Goal: Information Seeking & Learning: Learn about a topic

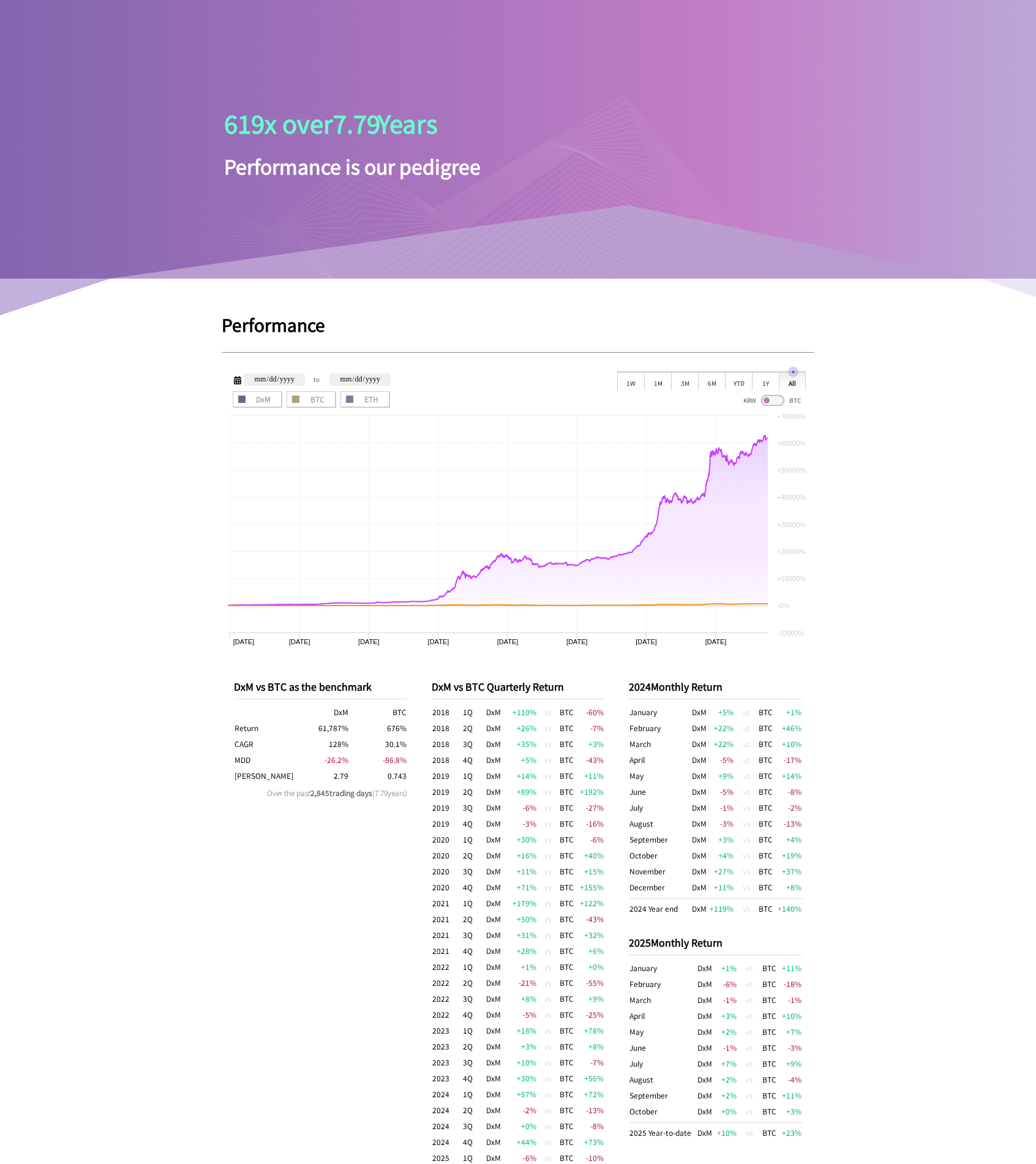
scroll to position [129, 0]
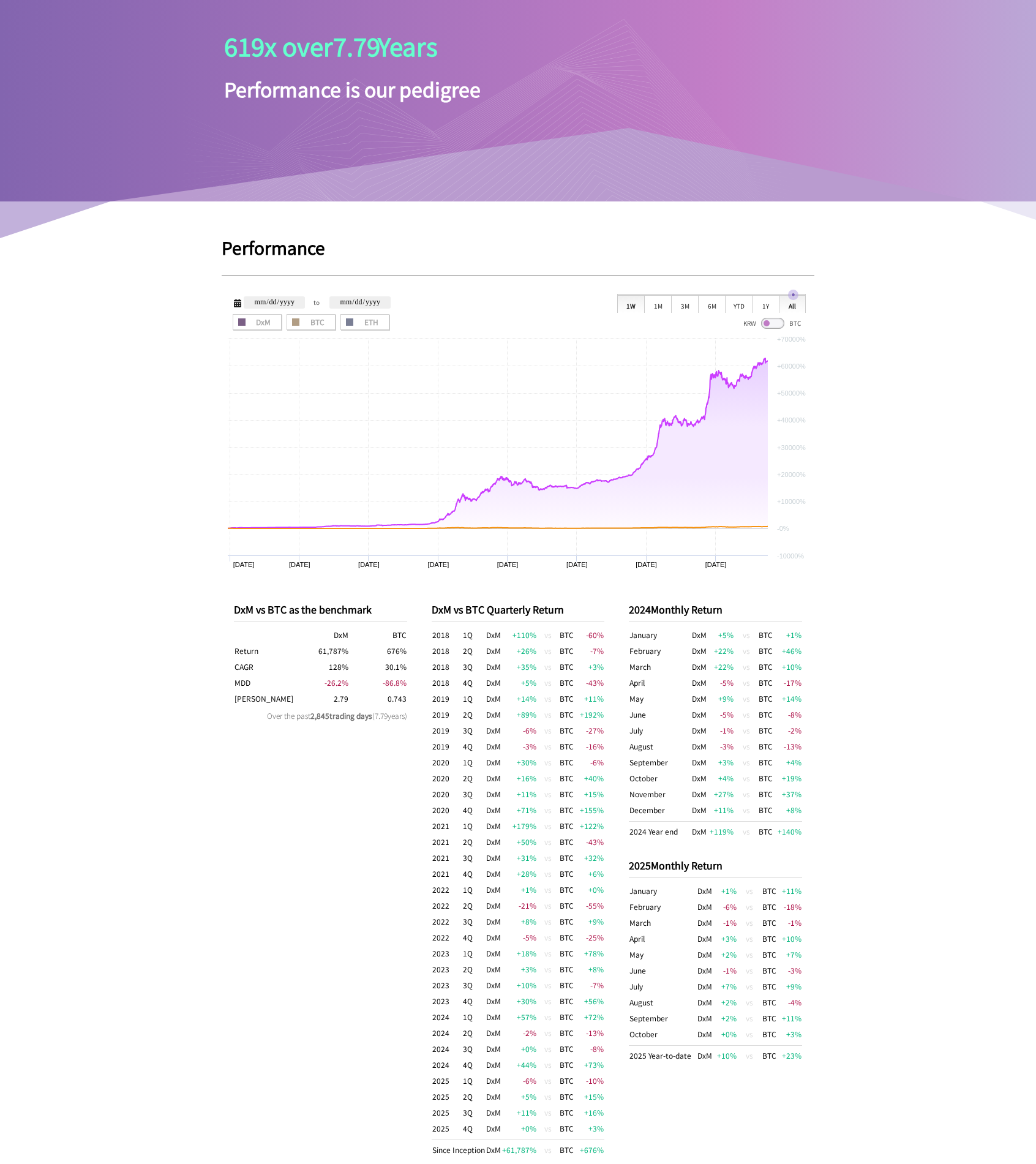
click at [632, 305] on div "1W" at bounding box center [630, 304] width 27 height 19
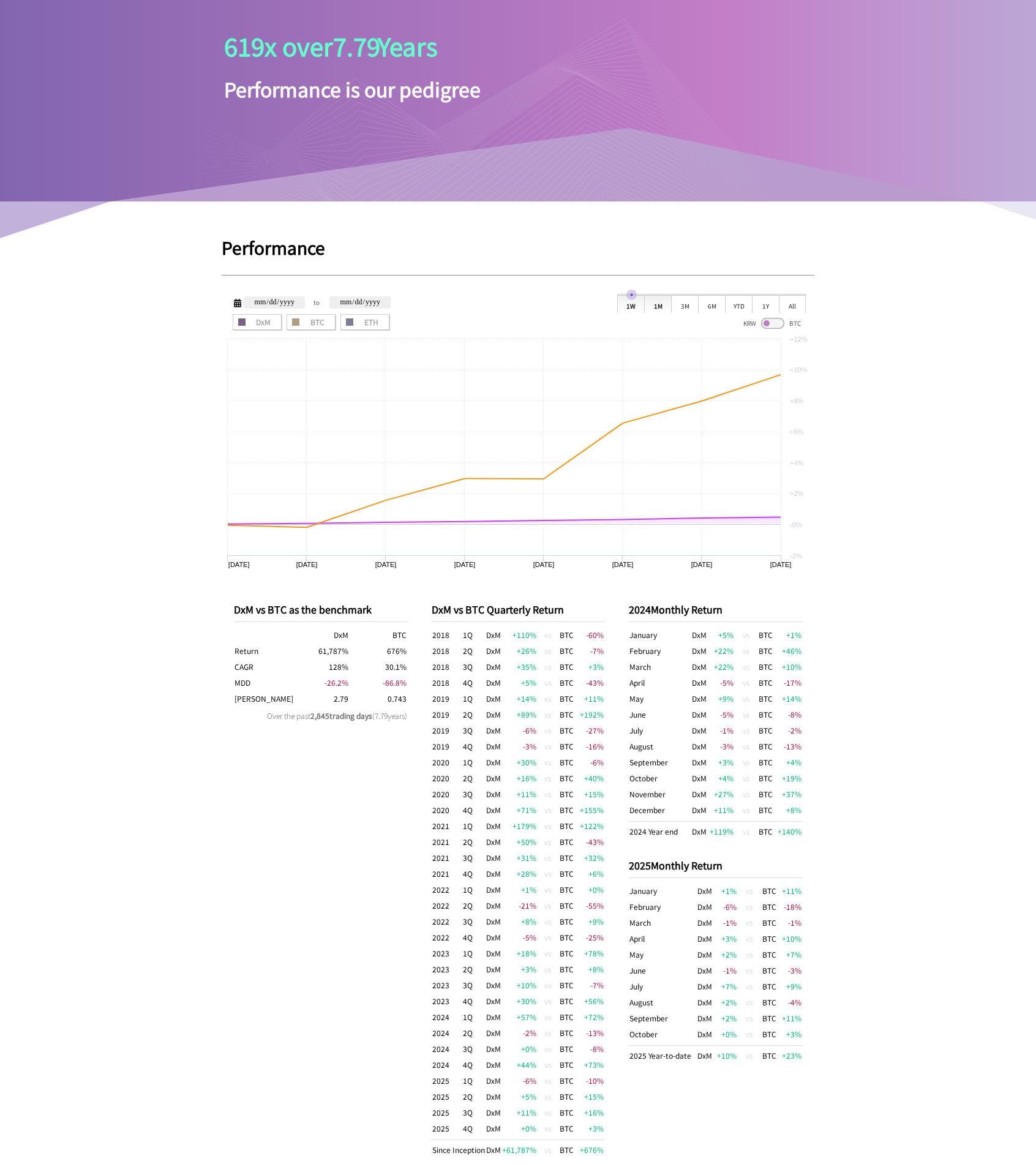
click at [648, 305] on div "1M" at bounding box center [658, 304] width 27 height 19
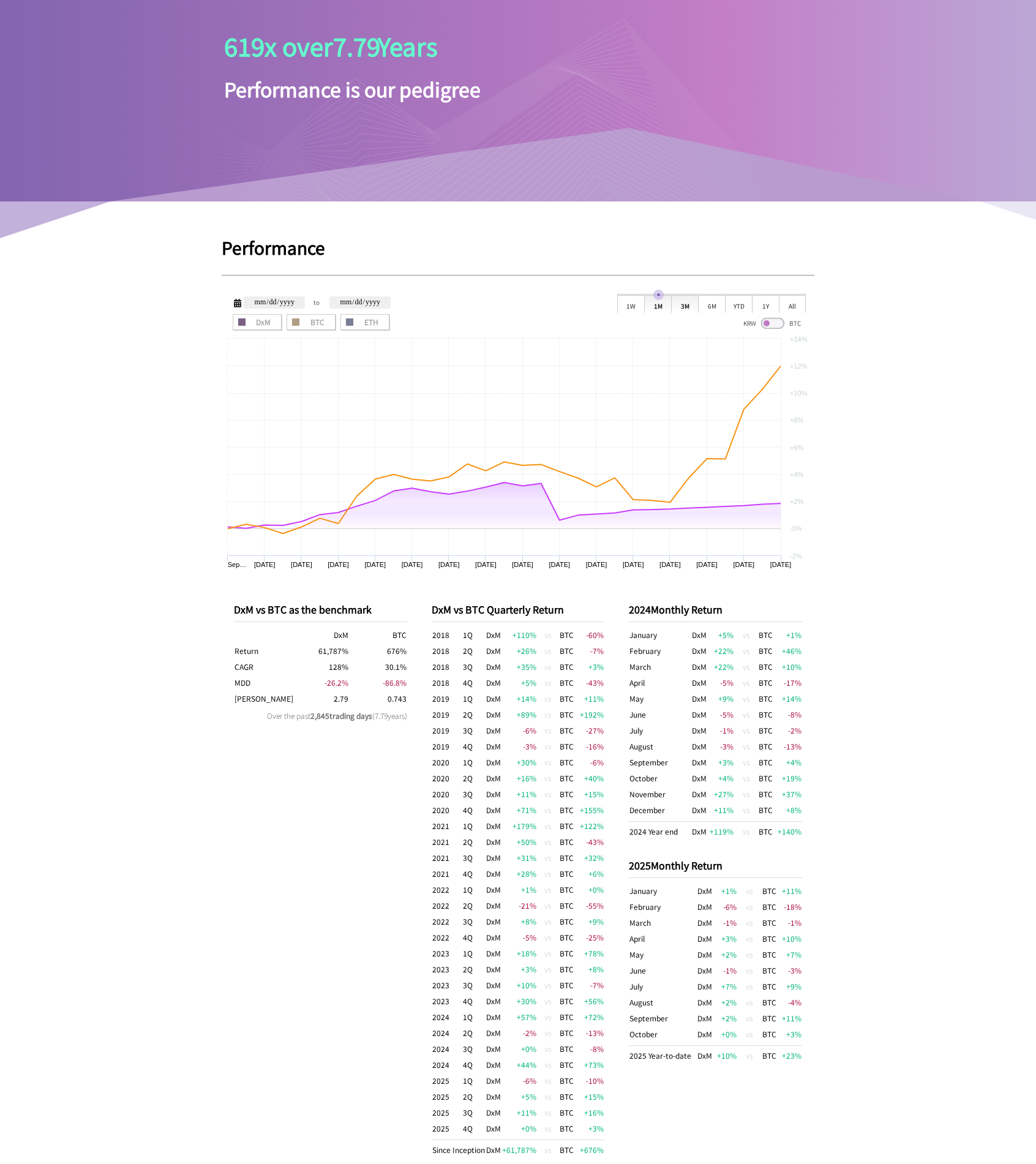
click at [687, 310] on div "3M" at bounding box center [684, 304] width 27 height 19
type input "**********"
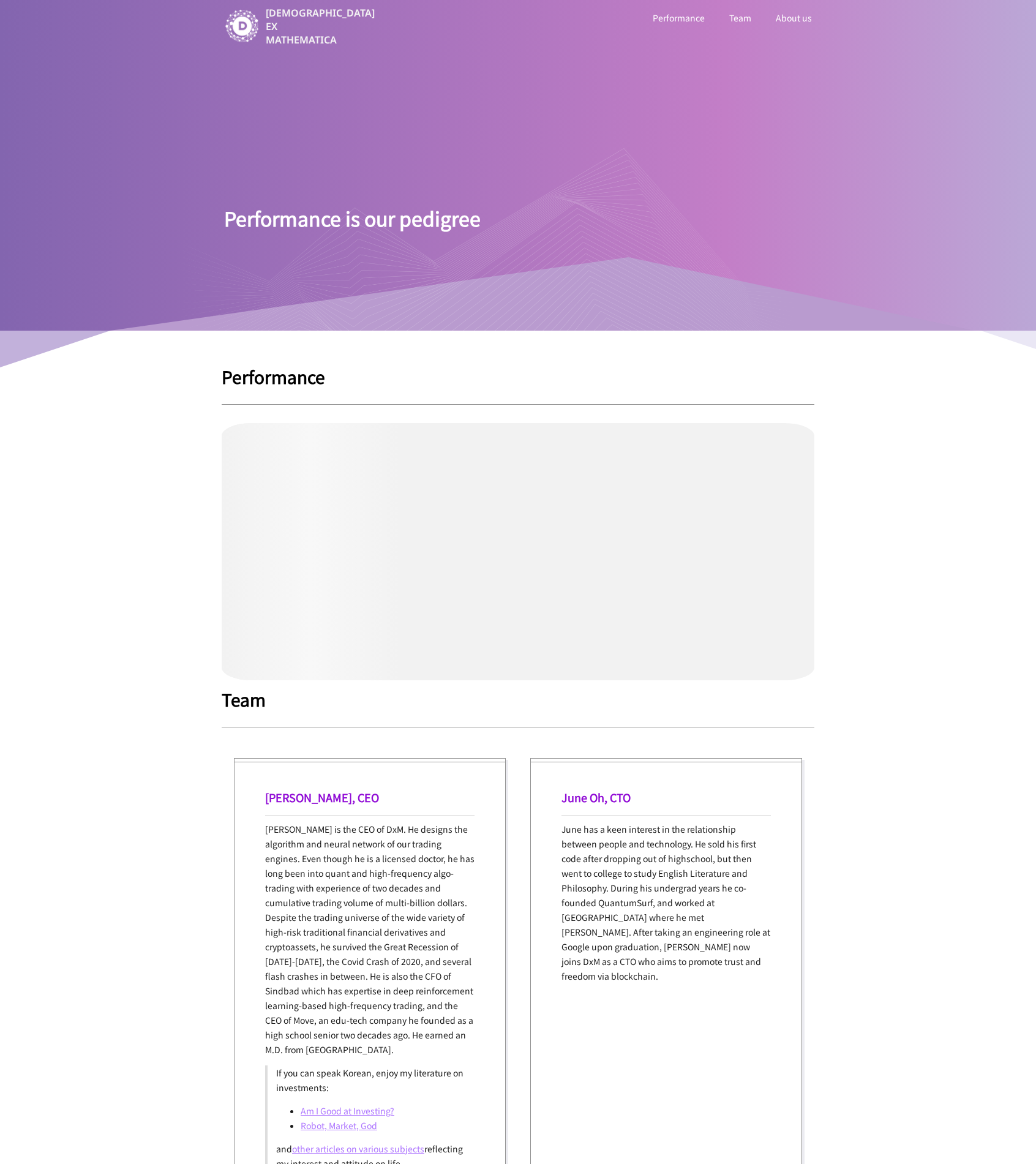
scroll to position [129, 0]
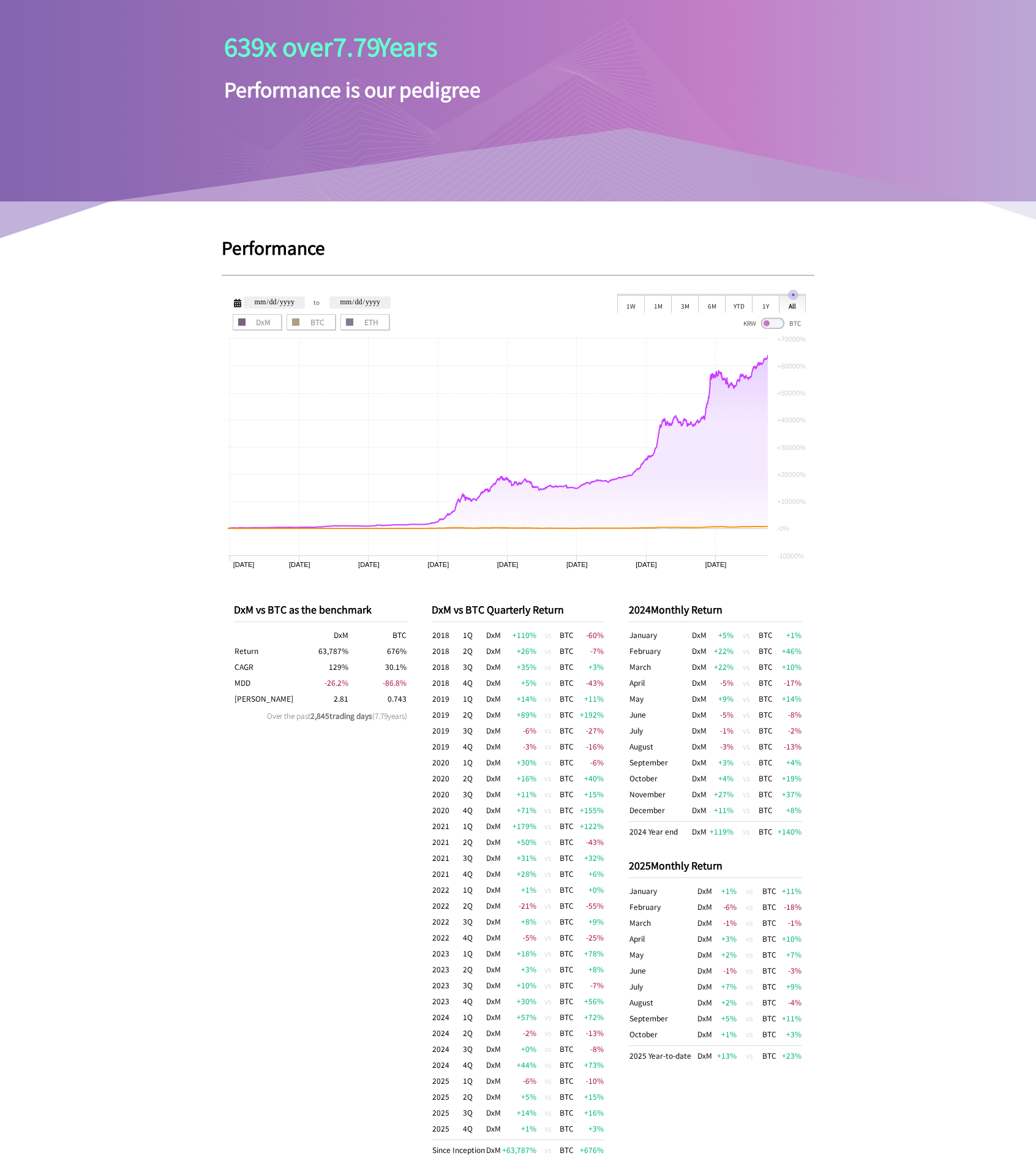
drag, startPoint x: 902, startPoint y: 234, endPoint x: 896, endPoint y: 231, distance: 6.7
click at [655, 303] on div "1M" at bounding box center [658, 304] width 27 height 19
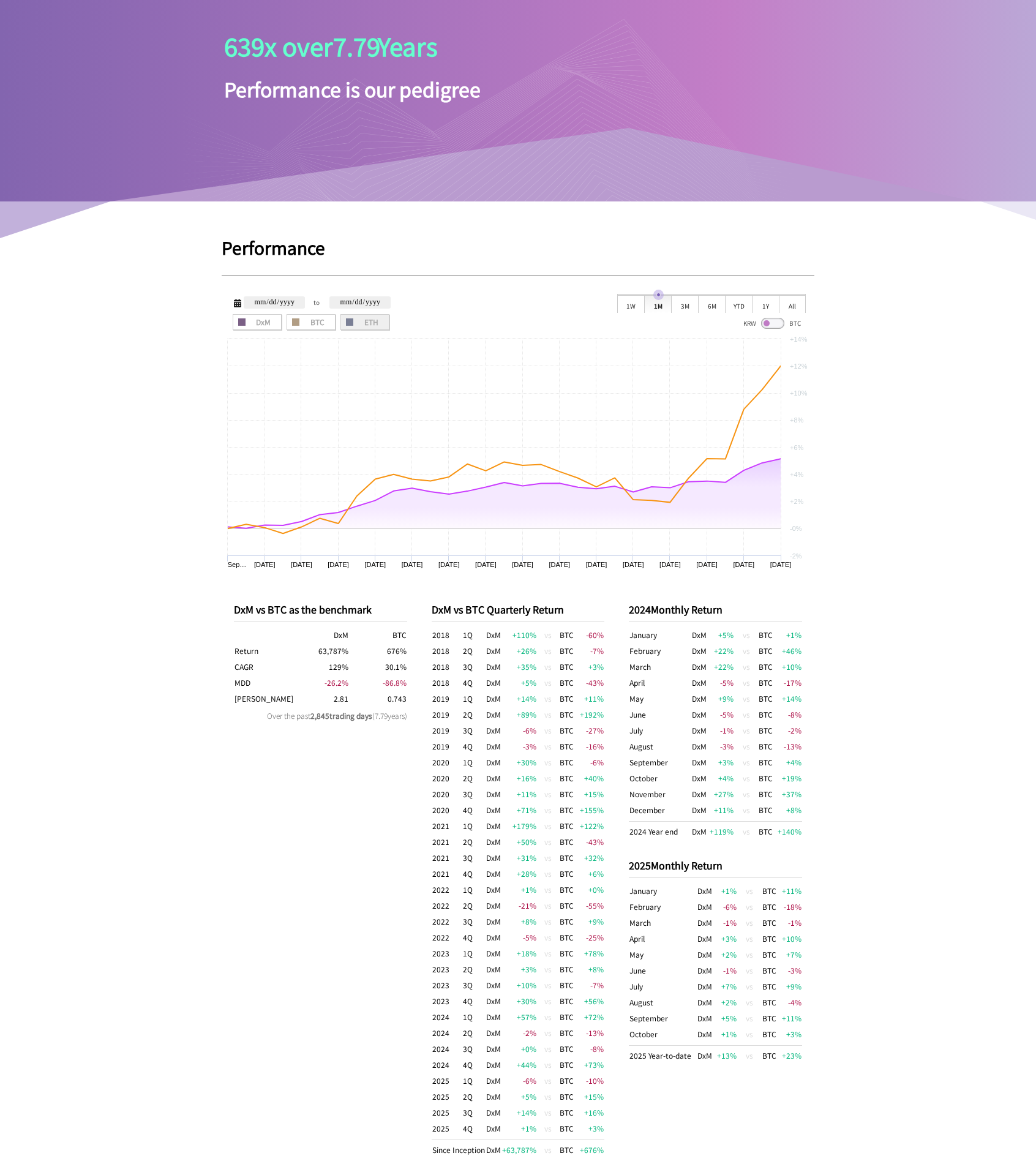
click at [363, 322] on span "ETH" at bounding box center [365, 322] width 40 height 7
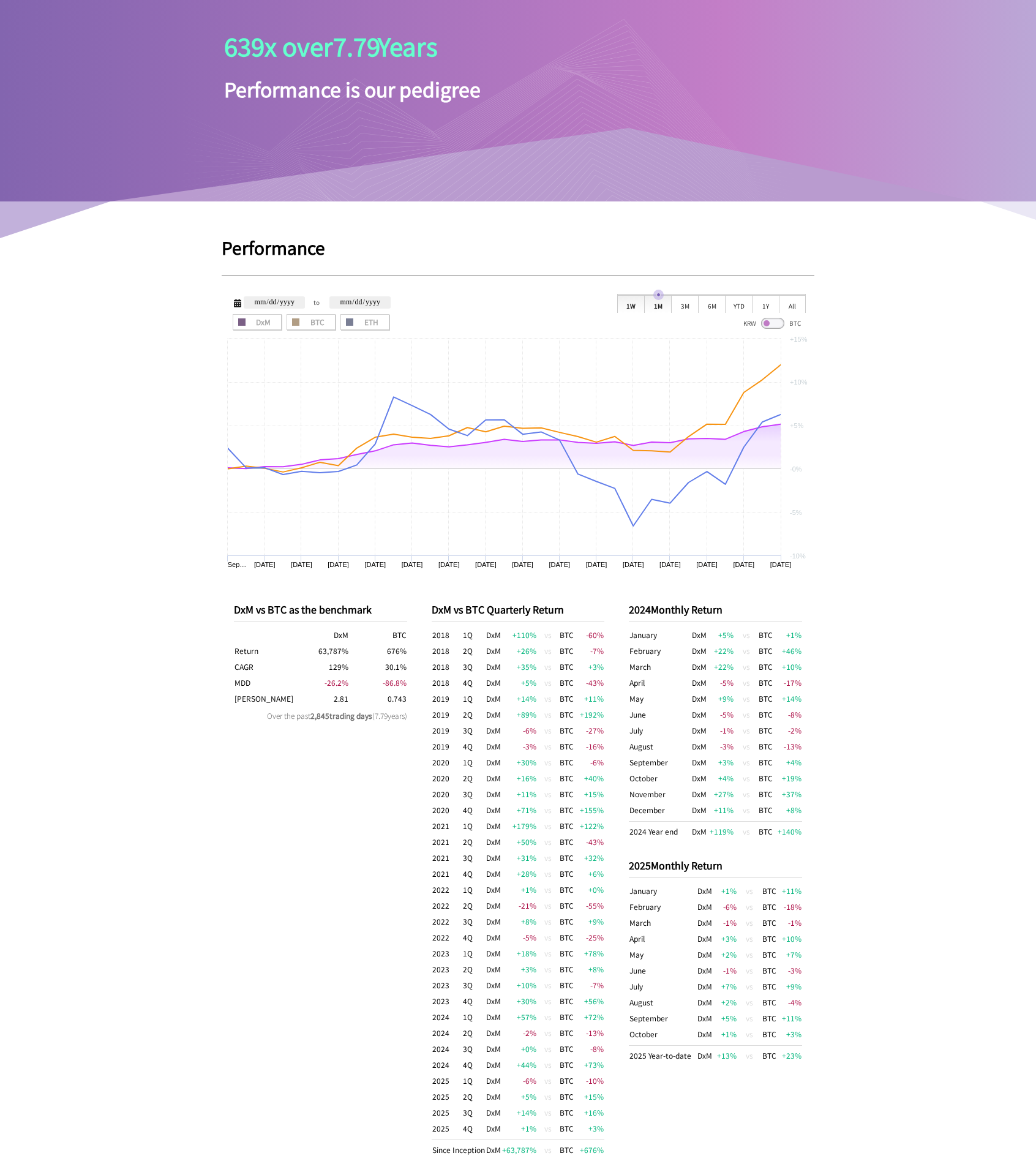
click at [637, 307] on div "1W" at bounding box center [630, 304] width 27 height 19
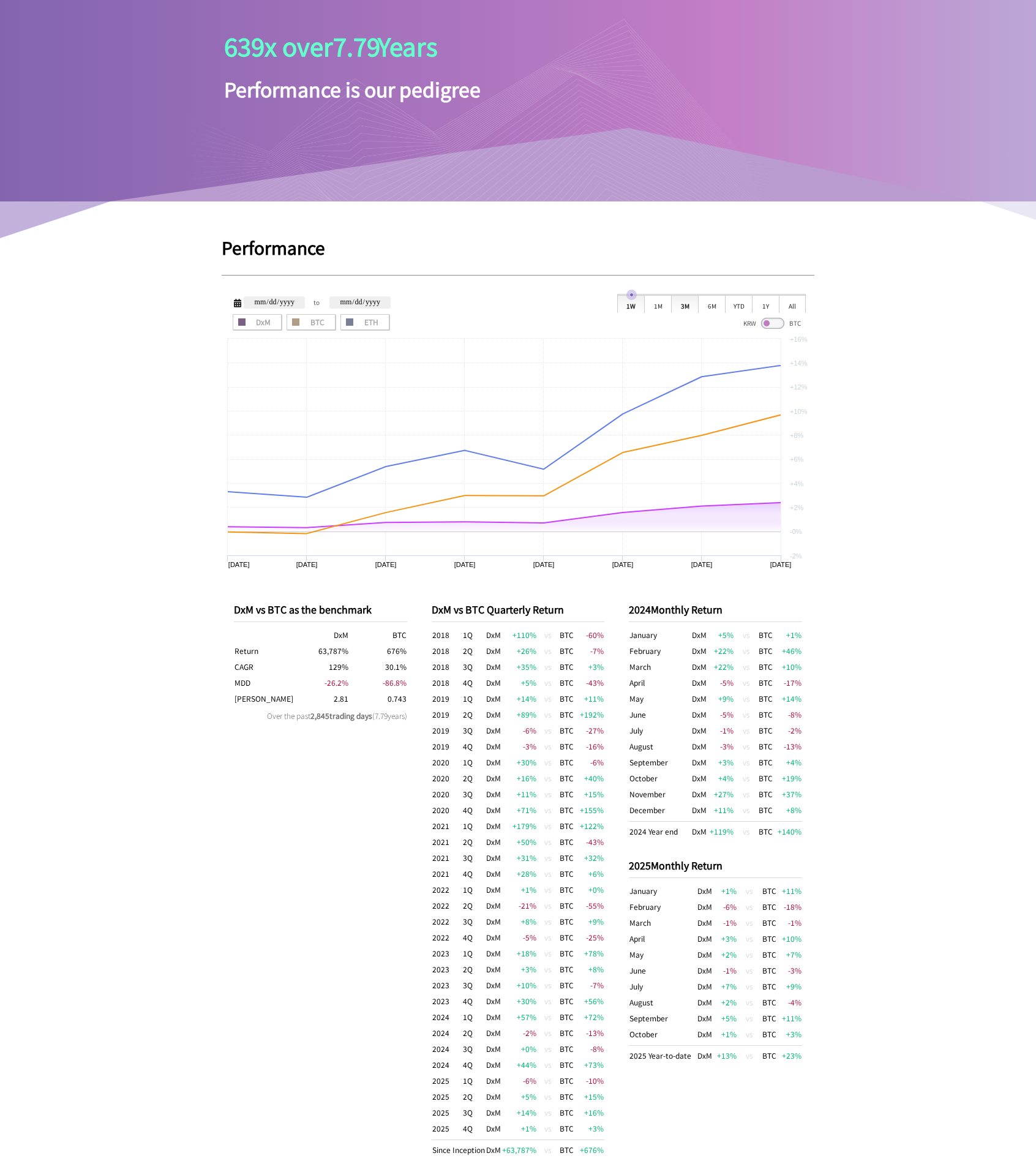
click at [676, 308] on div "3M" at bounding box center [684, 304] width 27 height 19
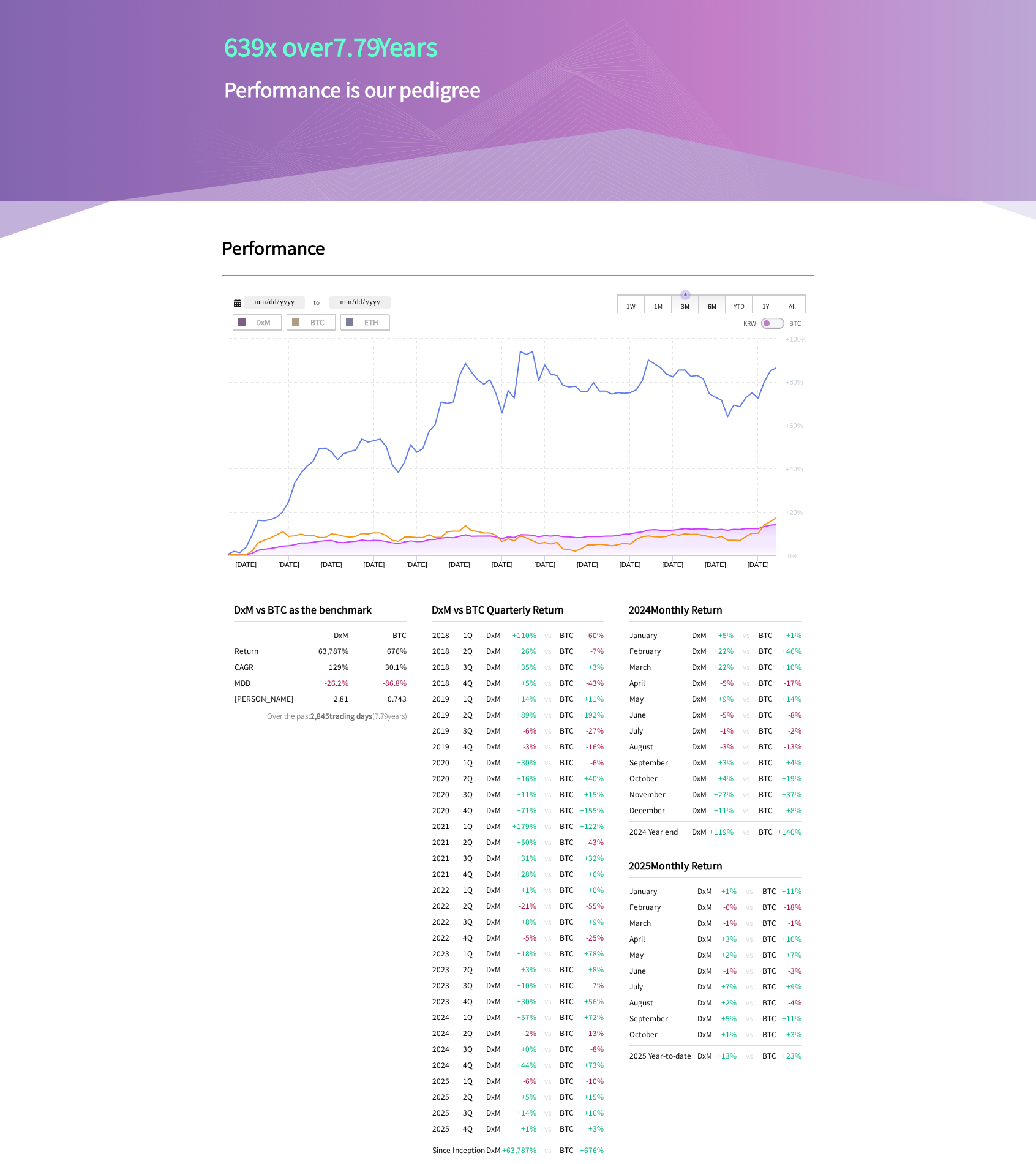
click at [712, 309] on div "6M" at bounding box center [711, 304] width 27 height 19
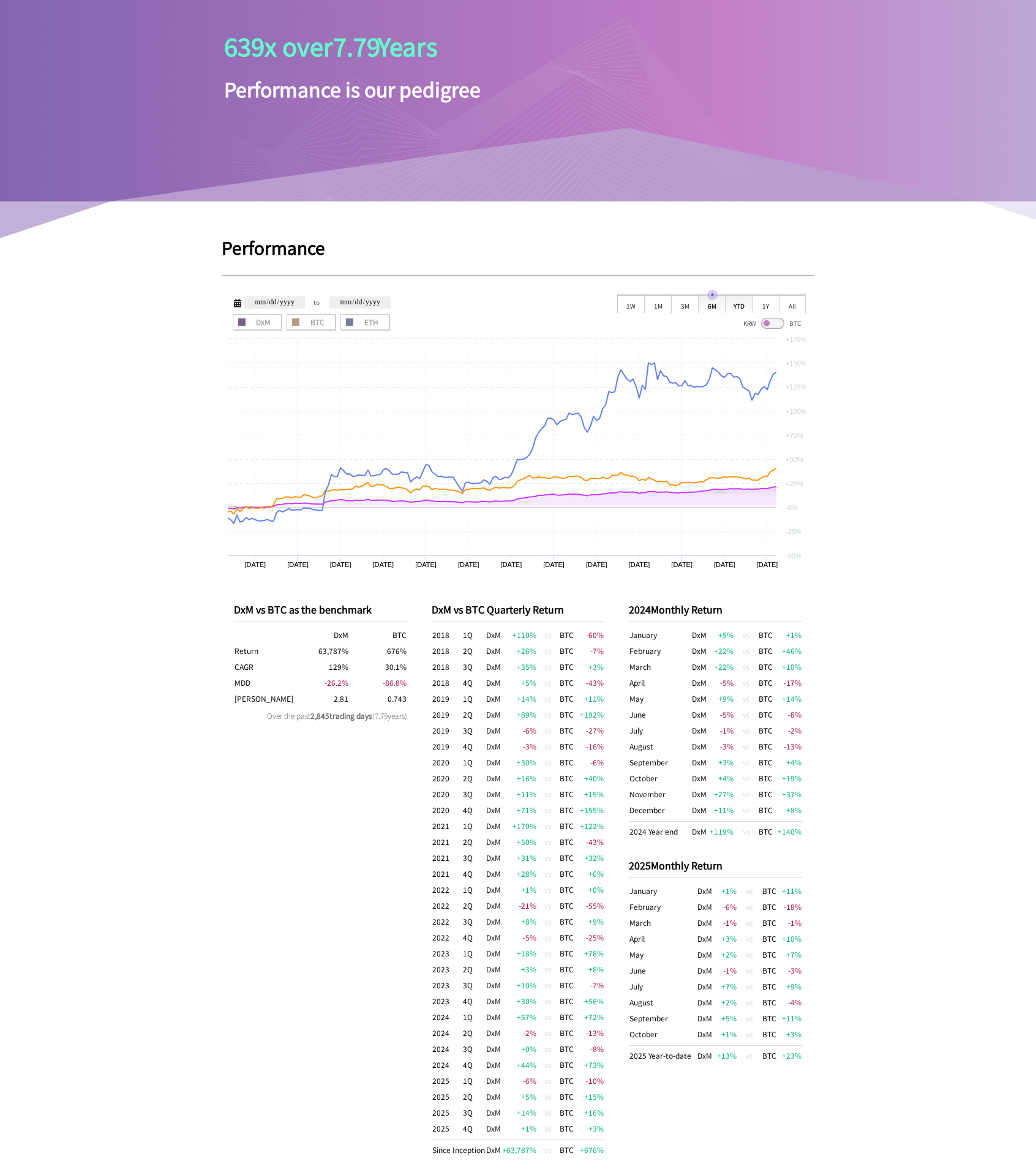
click at [736, 306] on div "YTD" at bounding box center [738, 304] width 27 height 19
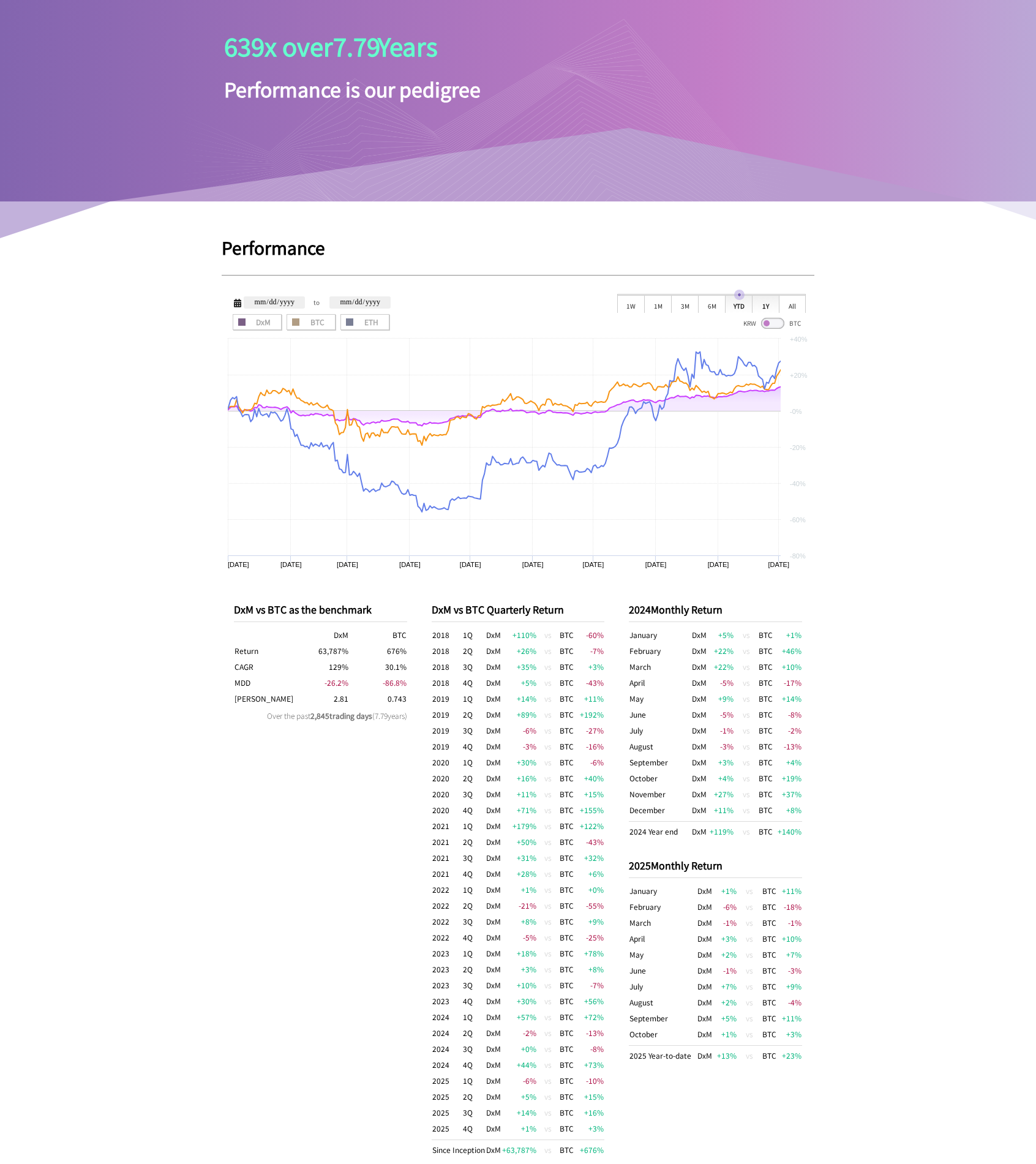
click at [767, 307] on div "1Y" at bounding box center [765, 304] width 27 height 19
type input "**********"
